Goal: Task Accomplishment & Management: Use online tool/utility

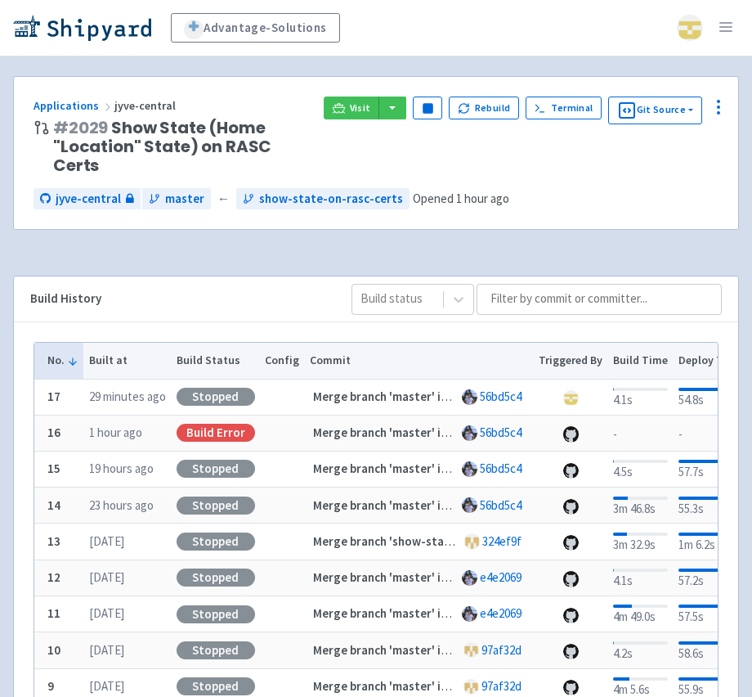
click at [411, 106] on div "Visit boost-django (django-api) jyve-central (react) Pause Rebuild Terminal Git…" at bounding box center [521, 111] width 395 height 28
click at [384, 119] on button "button" at bounding box center [393, 108] width 28 height 23
click at [400, 159] on link "jyve-central (react)" at bounding box center [463, 166] width 171 height 25
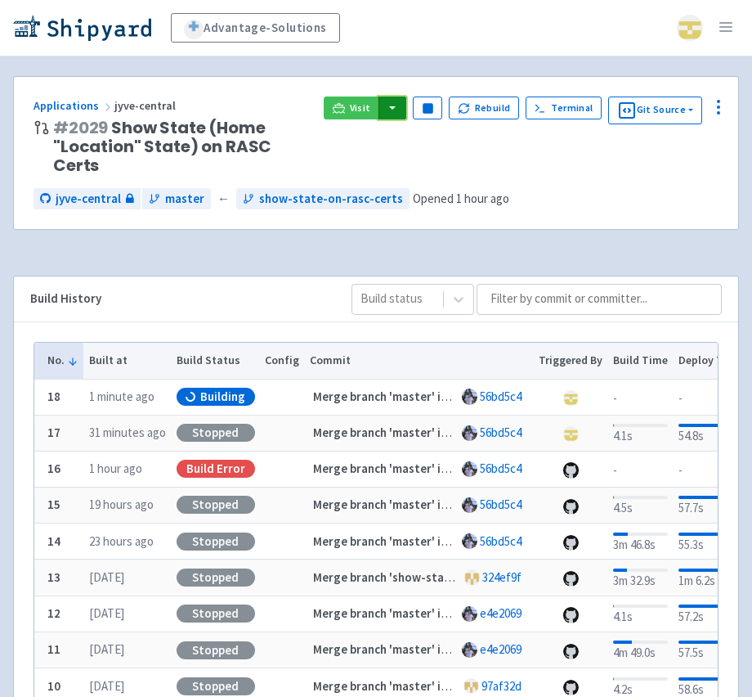
click at [391, 105] on button "button" at bounding box center [393, 108] width 28 height 23
click at [400, 162] on link "jyve-central (react)" at bounding box center [463, 166] width 171 height 25
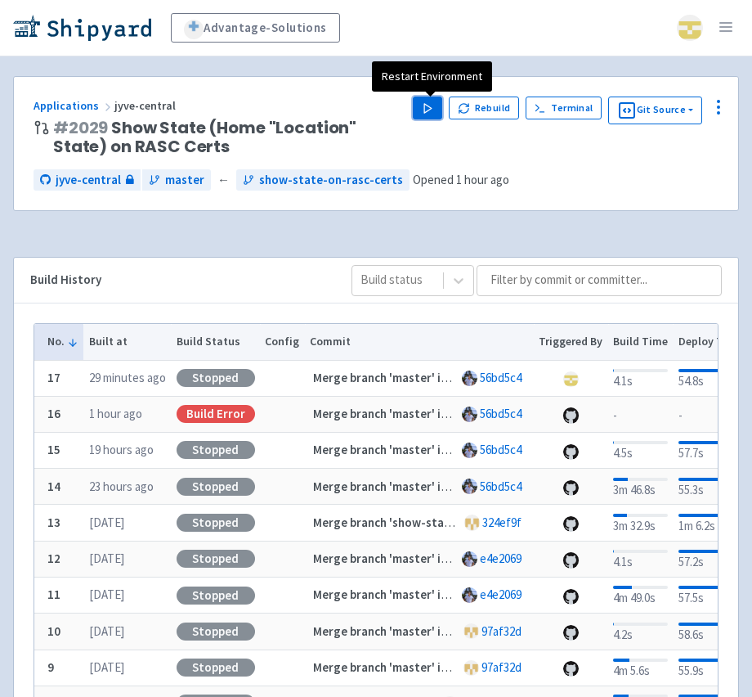
click at [433, 114] on icon "button" at bounding box center [428, 108] width 12 height 12
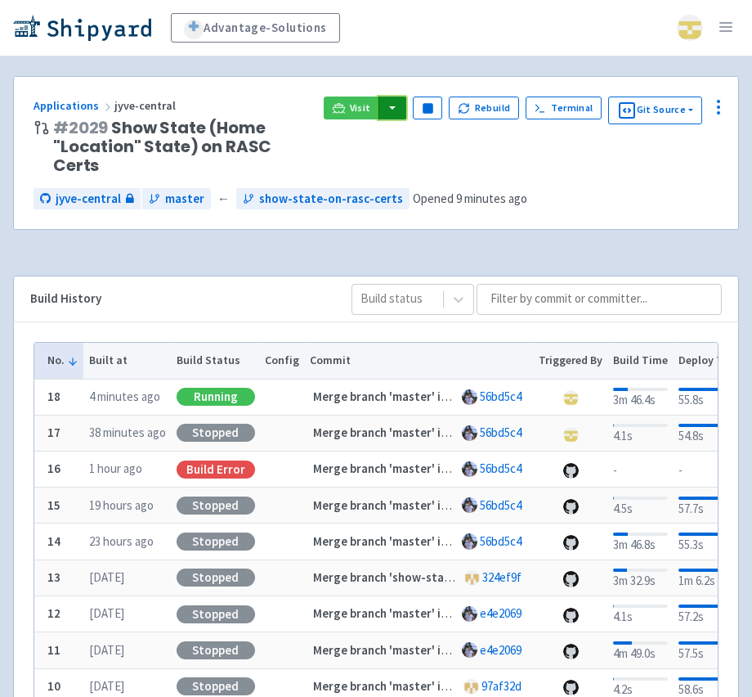
click at [400, 109] on button "button" at bounding box center [393, 108] width 28 height 23
click at [405, 166] on link "jyve-central (react)" at bounding box center [463, 166] width 171 height 25
